Goal: Task Accomplishment & Management: Use online tool/utility

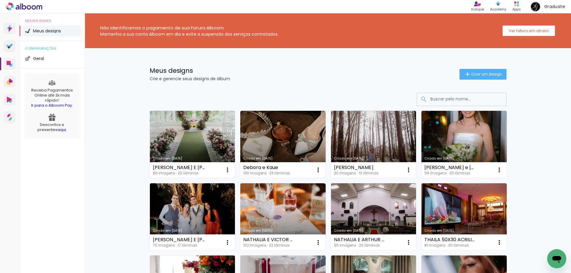
click at [216, 149] on link "Criado em [DATE]" at bounding box center [192, 144] width 85 height 67
click at [182, 137] on link "Criado em [DATE]" at bounding box center [192, 144] width 85 height 67
